Goal: Navigation & Orientation: Find specific page/section

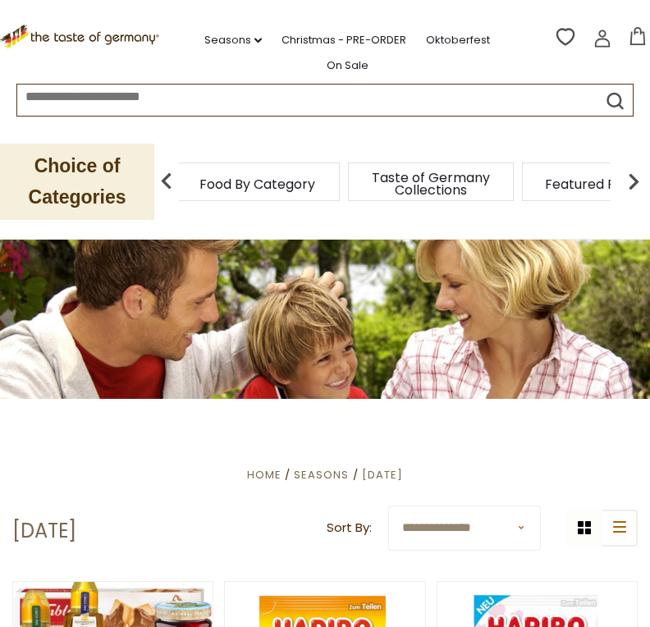
click at [236, 186] on span "Food By Category" at bounding box center [258, 184] width 116 height 12
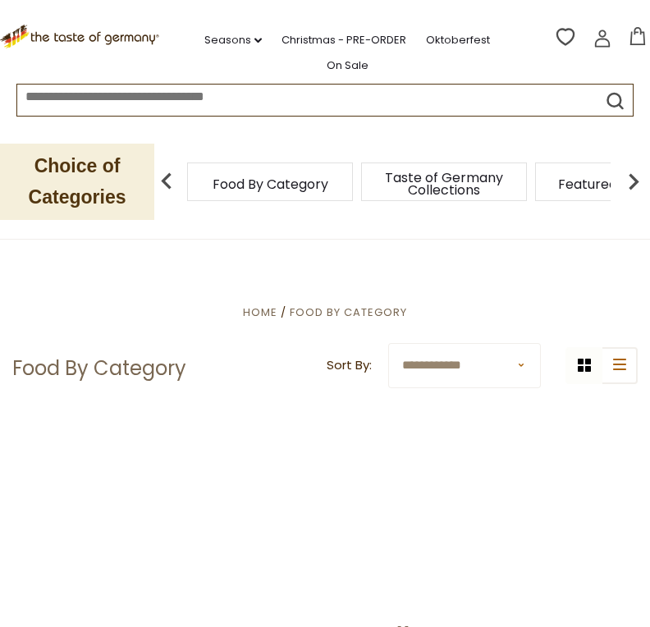
click at [271, 185] on span "Food By Category" at bounding box center [271, 184] width 116 height 12
click at [282, 189] on span "Food By Category" at bounding box center [279, 184] width 116 height 12
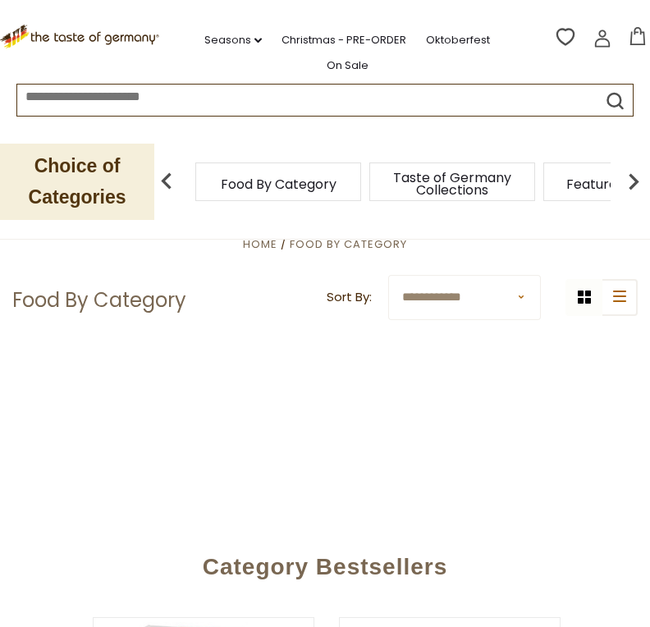
scroll to position [72, 0]
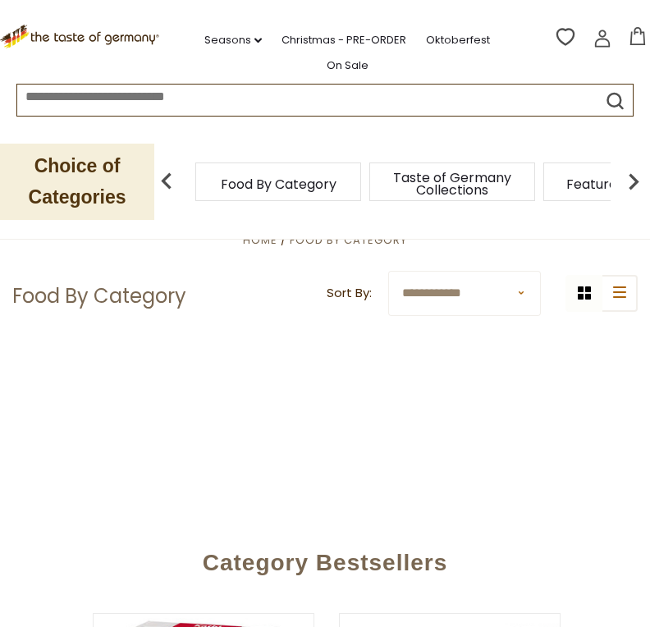
click at [531, 298] on select "**********" at bounding box center [464, 293] width 153 height 45
click at [518, 372] on div at bounding box center [325, 402] width 626 height 113
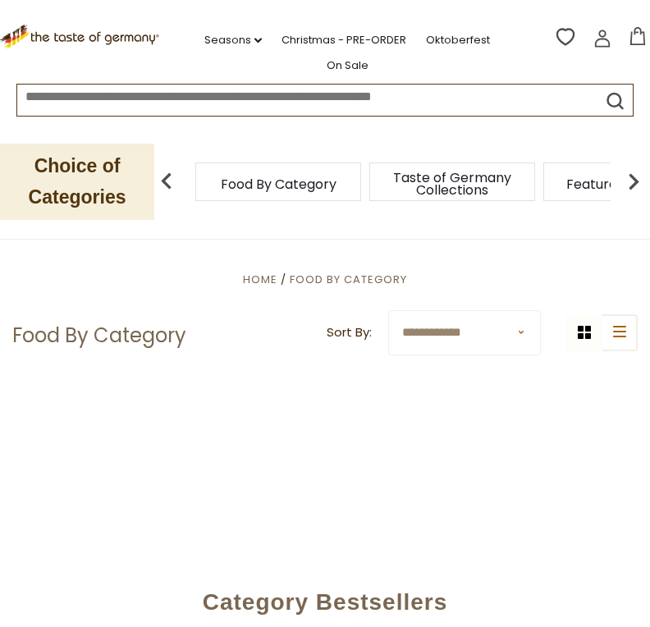
scroll to position [0, 0]
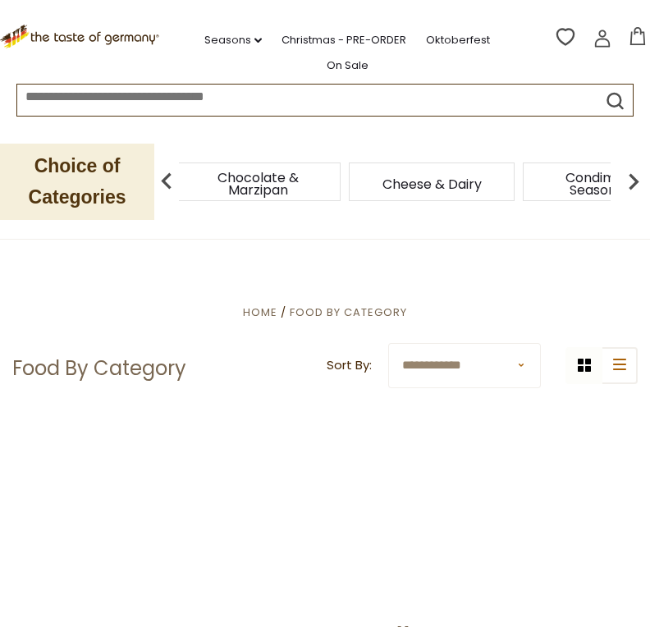
click at [422, 190] on div "Cheese & Dairy" at bounding box center [432, 182] width 166 height 39
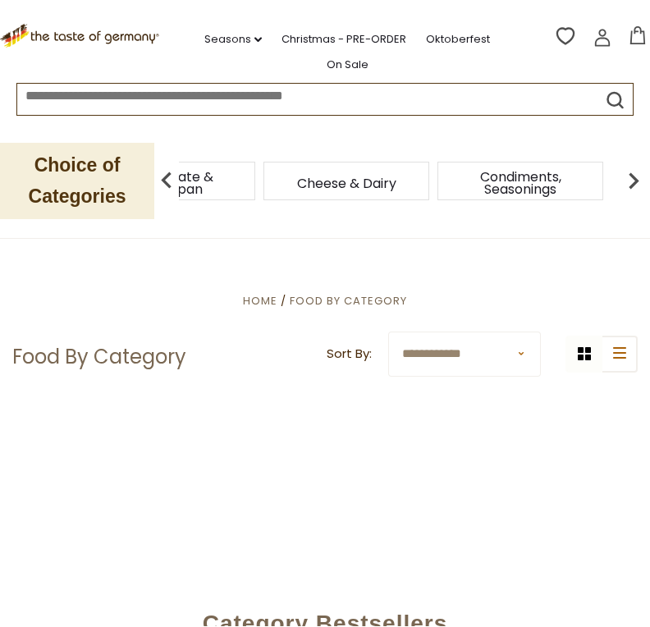
scroll to position [15, 0]
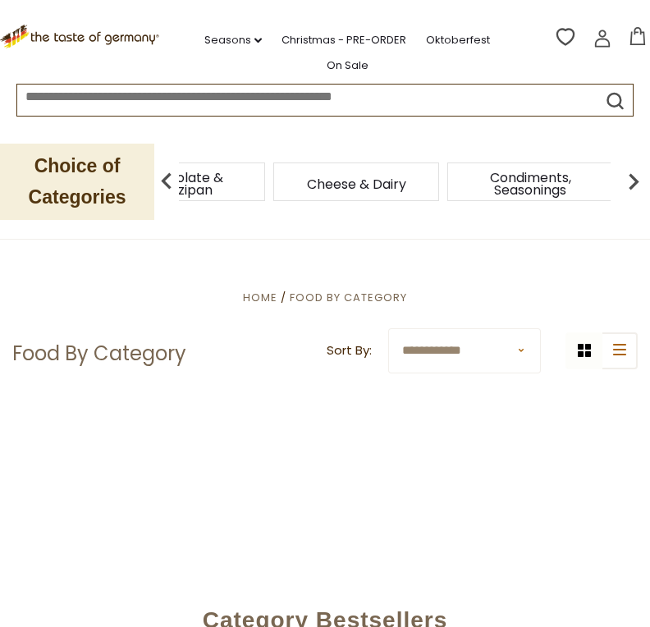
click at [342, 190] on div "Cheese & Dairy" at bounding box center [356, 182] width 166 height 39
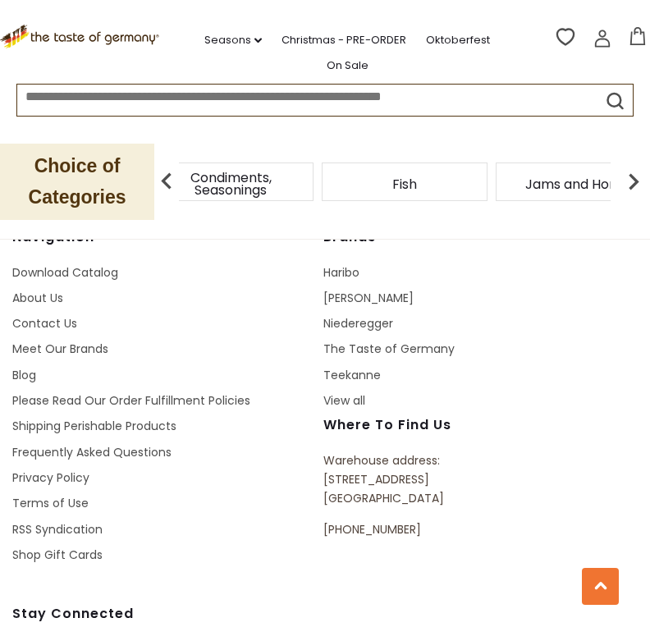
scroll to position [1072, 0]
click at [103, 470] on li "Privacy Policy" at bounding box center [162, 479] width 301 height 19
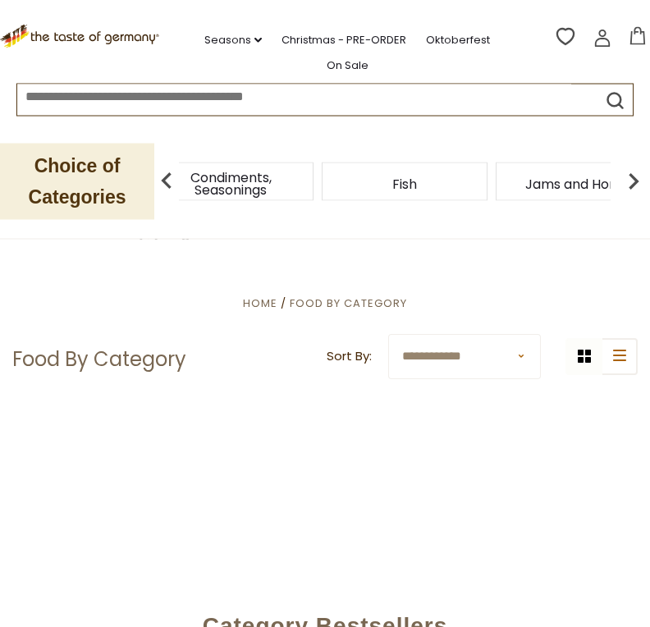
scroll to position [0, 0]
